Goal: Transaction & Acquisition: Purchase product/service

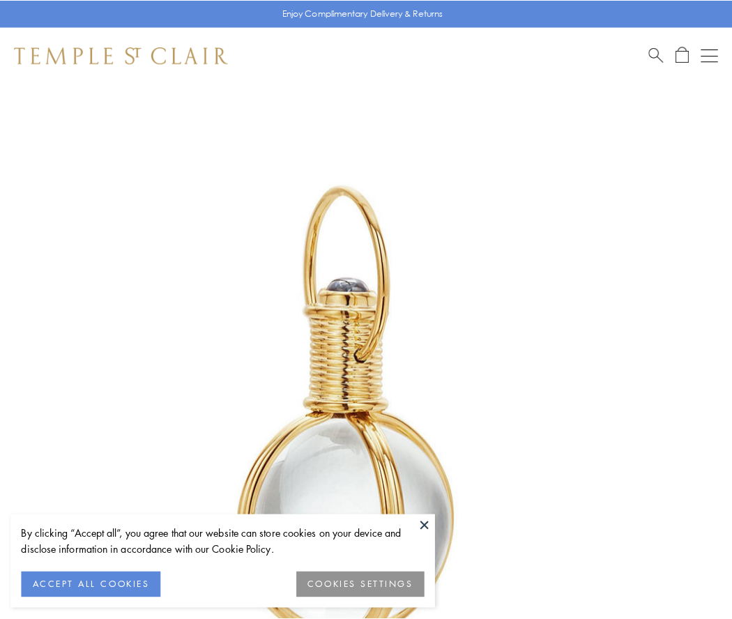
scroll to position [364, 0]
